Goal: Task Accomplishment & Management: Complete application form

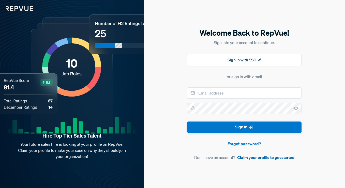
click at [269, 156] on link "Claim your profile to get started" at bounding box center [265, 157] width 57 height 6
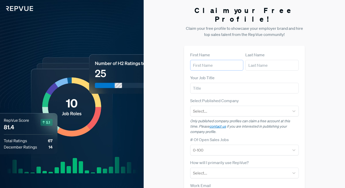
click at [221, 60] on input "text" at bounding box center [216, 65] width 53 height 11
type input "[PERSON_NAME]"
type input "A [PERSON_NAME]"
type input "[PERSON_NAME][EMAIL_ADDRESS][PERSON_NAME][DOMAIN_NAME]"
click at [218, 83] on input "text" at bounding box center [244, 88] width 109 height 11
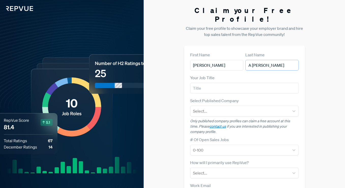
drag, startPoint x: 252, startPoint y: 56, endPoint x: 239, endPoint y: 55, distance: 13.7
click at [240, 56] on article "First Name [PERSON_NAME] Last Name A [PERSON_NAME]" at bounding box center [244, 61] width 109 height 19
type input "[PERSON_NAME]"
type input "RD"
click at [220, 107] on div at bounding box center [240, 110] width 94 height 7
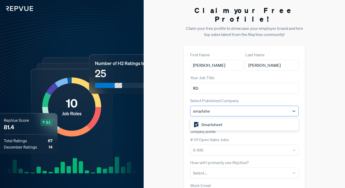
type input "smartshee"
click at [220, 119] on div "Smartsheet" at bounding box center [244, 124] width 109 height 10
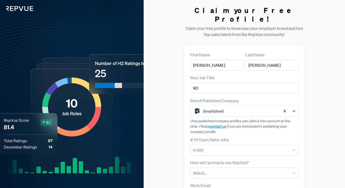
click at [191, 136] on label "# Of Open Sales Jobs" at bounding box center [209, 139] width 39 height 6
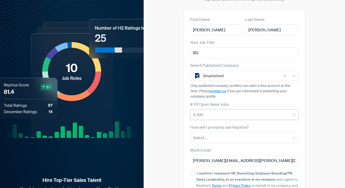
scroll to position [47, 0]
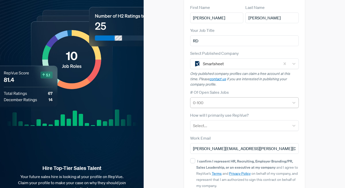
click at [212, 99] on div at bounding box center [240, 102] width 94 height 7
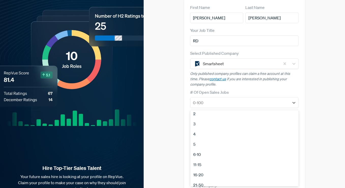
scroll to position [13, 0]
click at [216, 169] on div "16-20" at bounding box center [244, 174] width 109 height 10
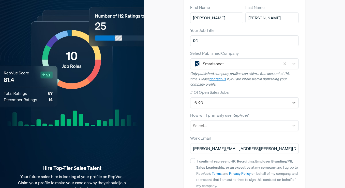
click at [174, 141] on div "Claim your Free Profile! Claim your free profile to showcase your employer bran…" at bounding box center [244, 86] width 201 height 267
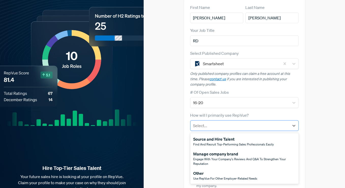
click at [206, 122] on div at bounding box center [240, 125] width 94 height 7
click at [207, 176] on span "Use RepVue for other employer-related needs" at bounding box center [225, 178] width 64 height 4
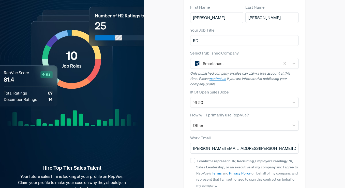
click at [180, 164] on div "Claim your Free Profile! Claim your free profile to showcase your employer bran…" at bounding box center [244, 85] width 201 height 267
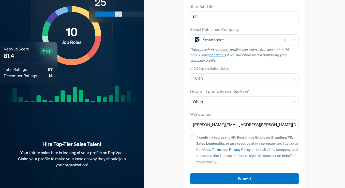
scroll to position [0, 0]
